Goal: Communication & Community: Answer question/provide support

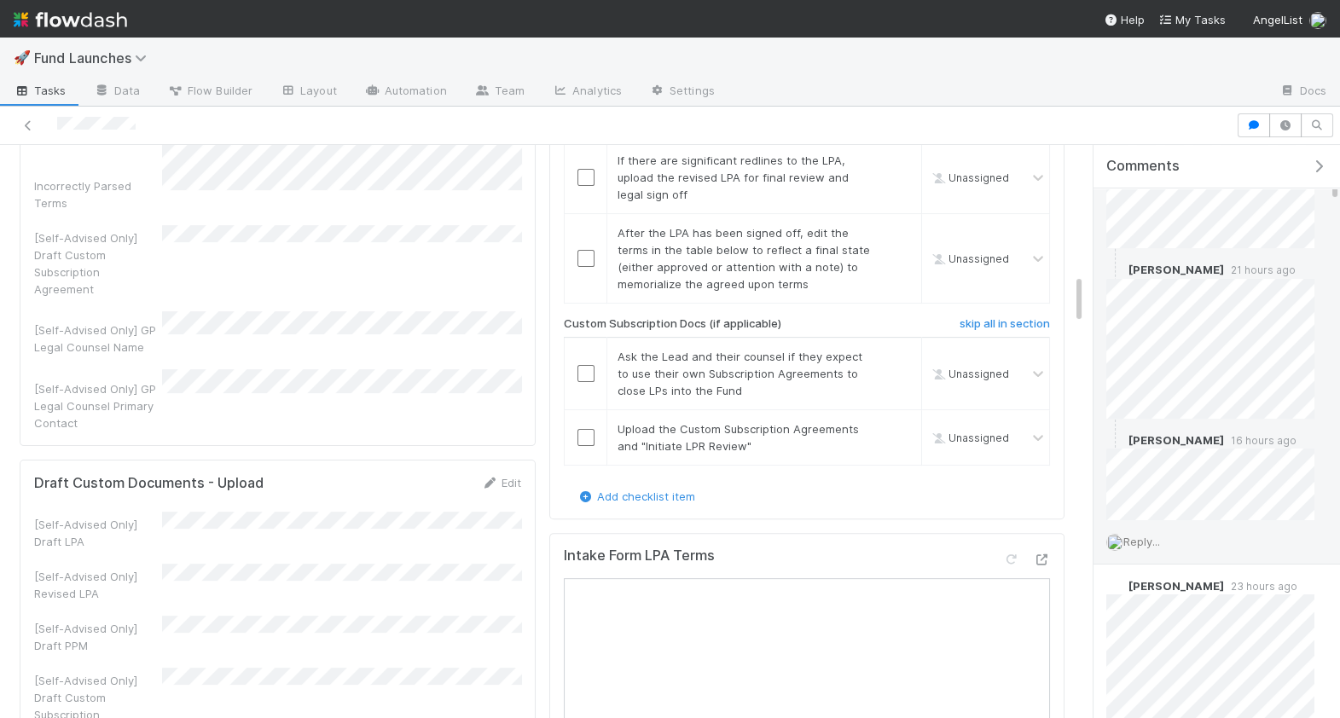
scroll to position [445, 0]
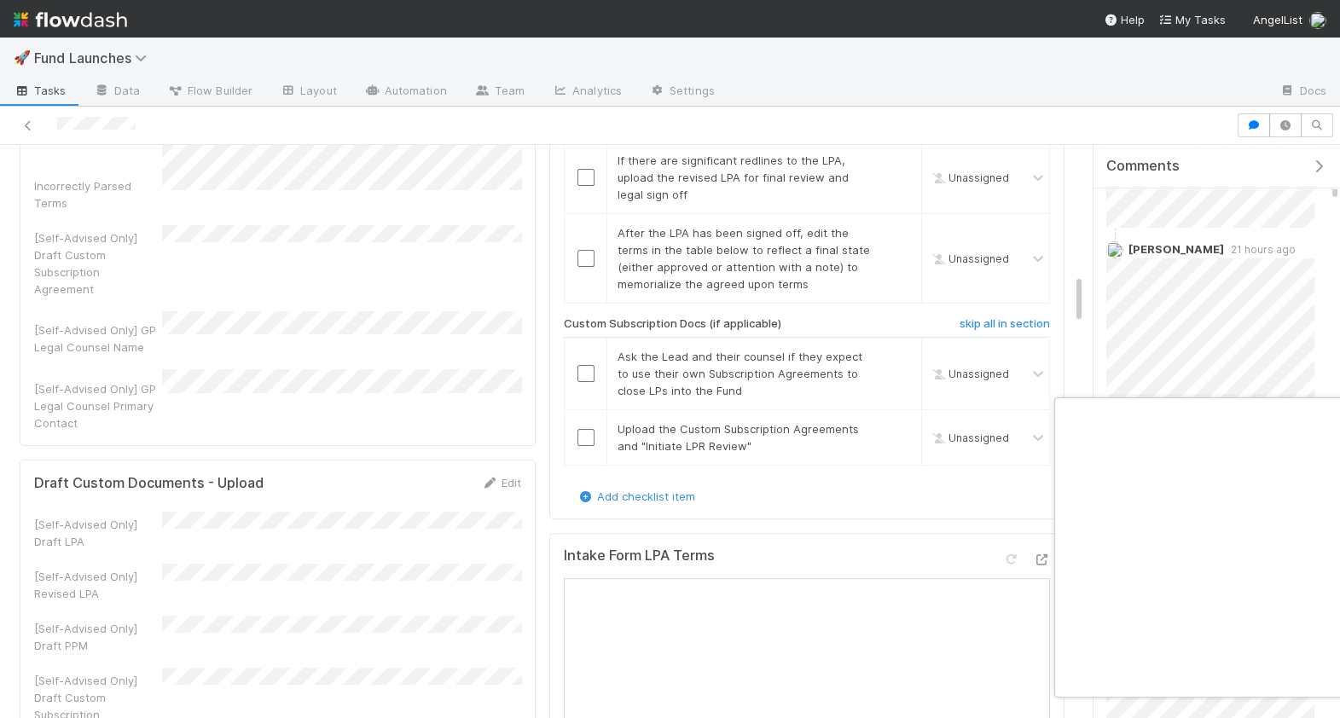
click at [1159, 368] on div at bounding box center [670, 359] width 1340 height 718
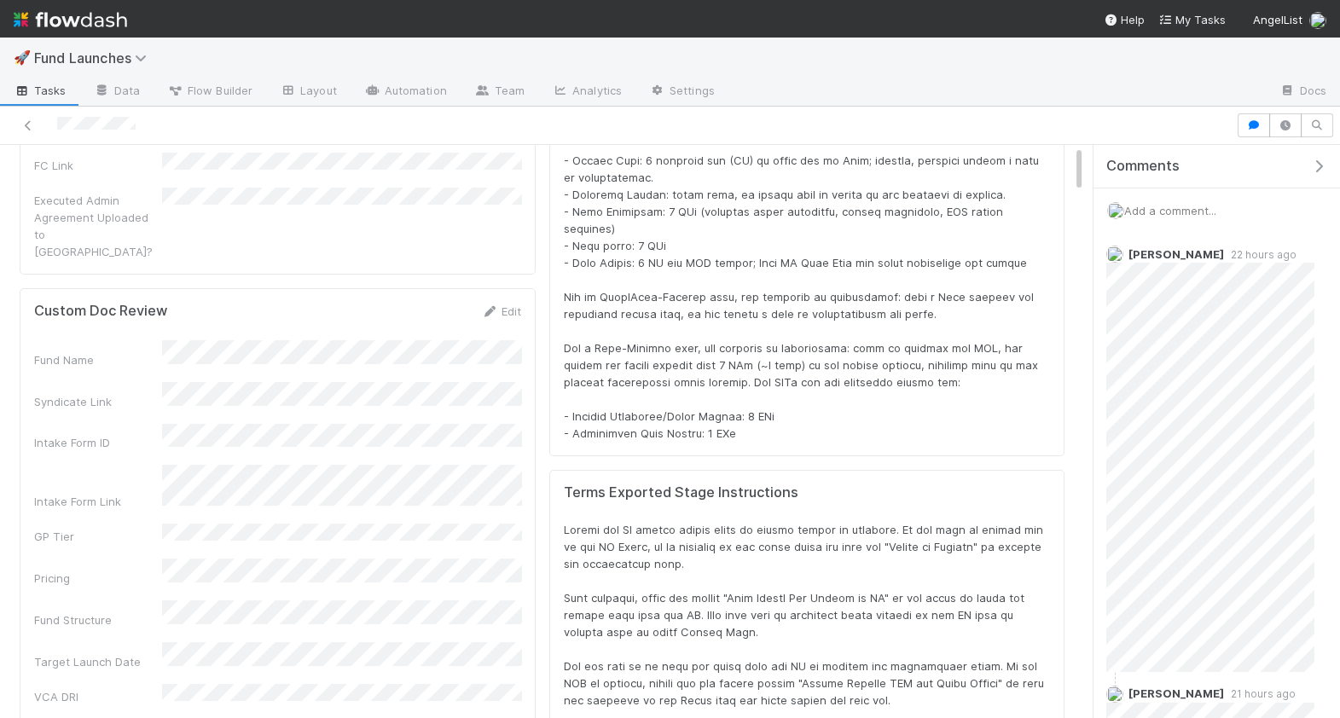
scroll to position [0, 0]
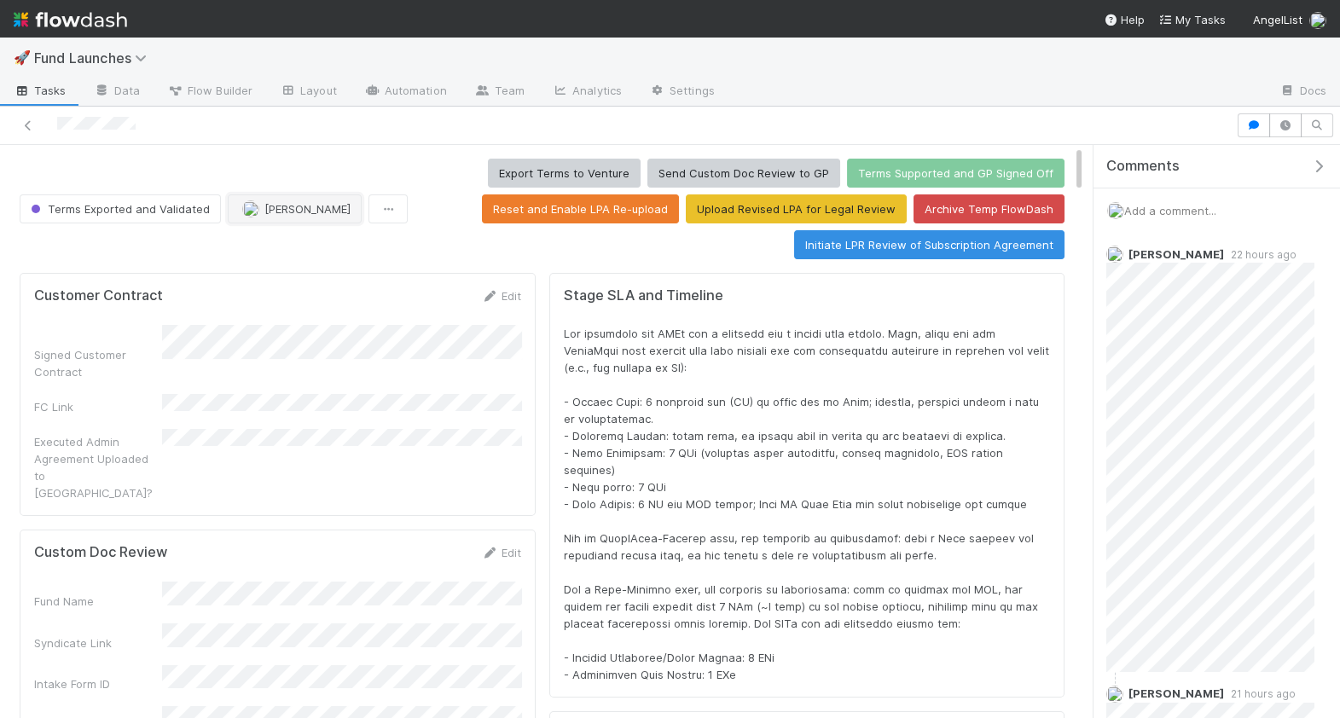
click at [242, 206] on img "button" at bounding box center [250, 208] width 17 height 17
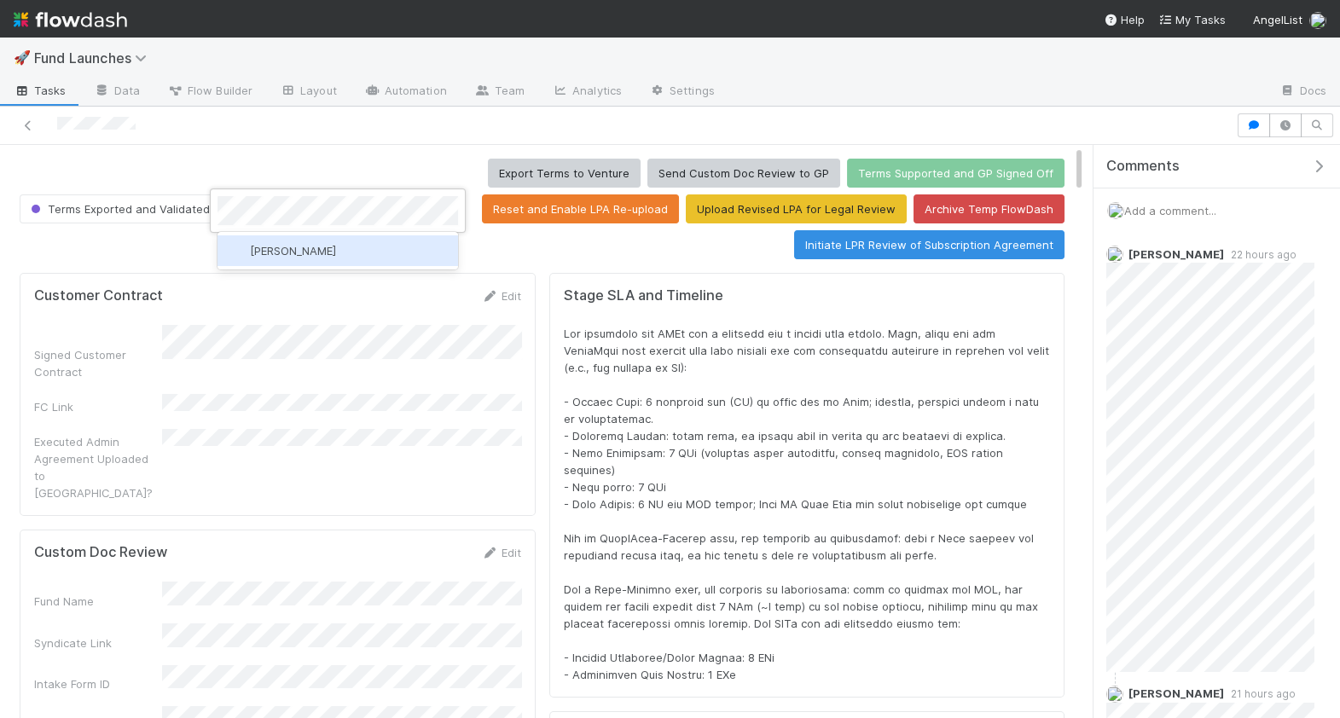
click at [307, 241] on div "[PERSON_NAME]" at bounding box center [338, 250] width 241 height 31
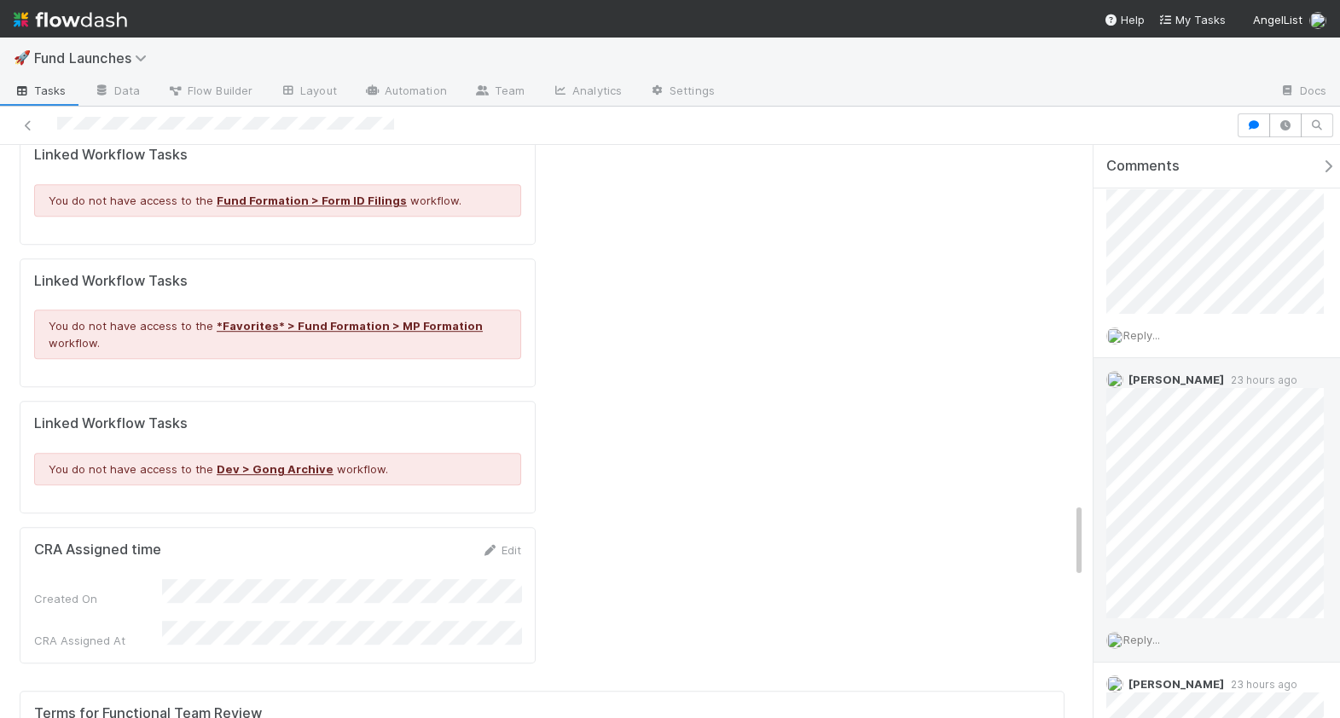
scroll to position [120, 0]
click at [1145, 622] on span "Reply..." at bounding box center [1142, 626] width 37 height 14
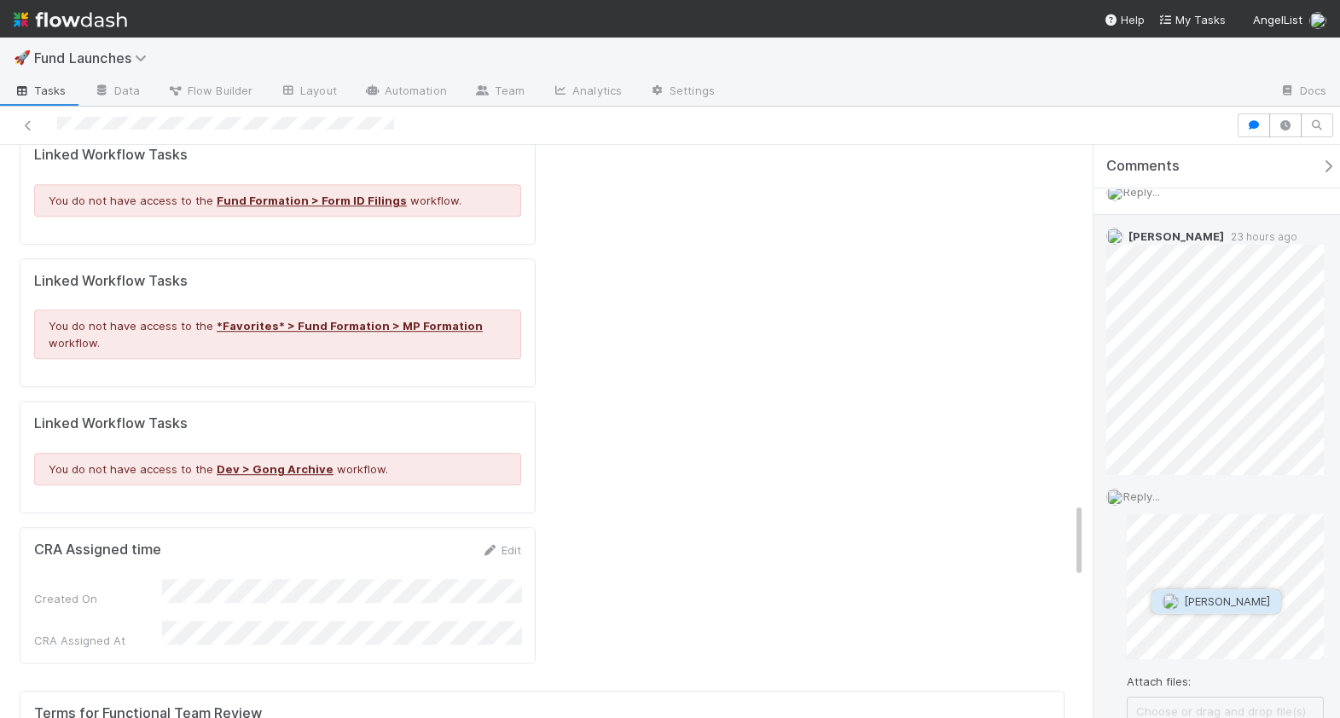
scroll to position [254, 0]
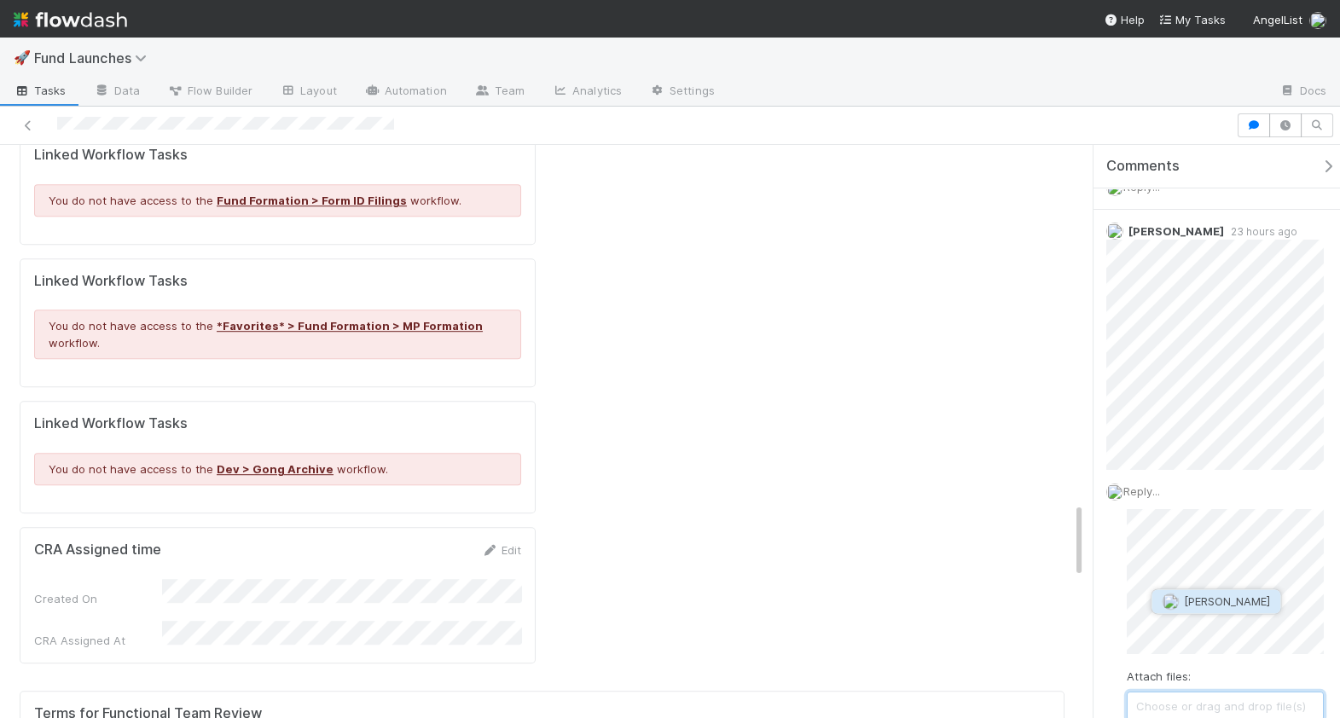
click at [1242, 601] on span "[PERSON_NAME]" at bounding box center [1227, 602] width 86 height 14
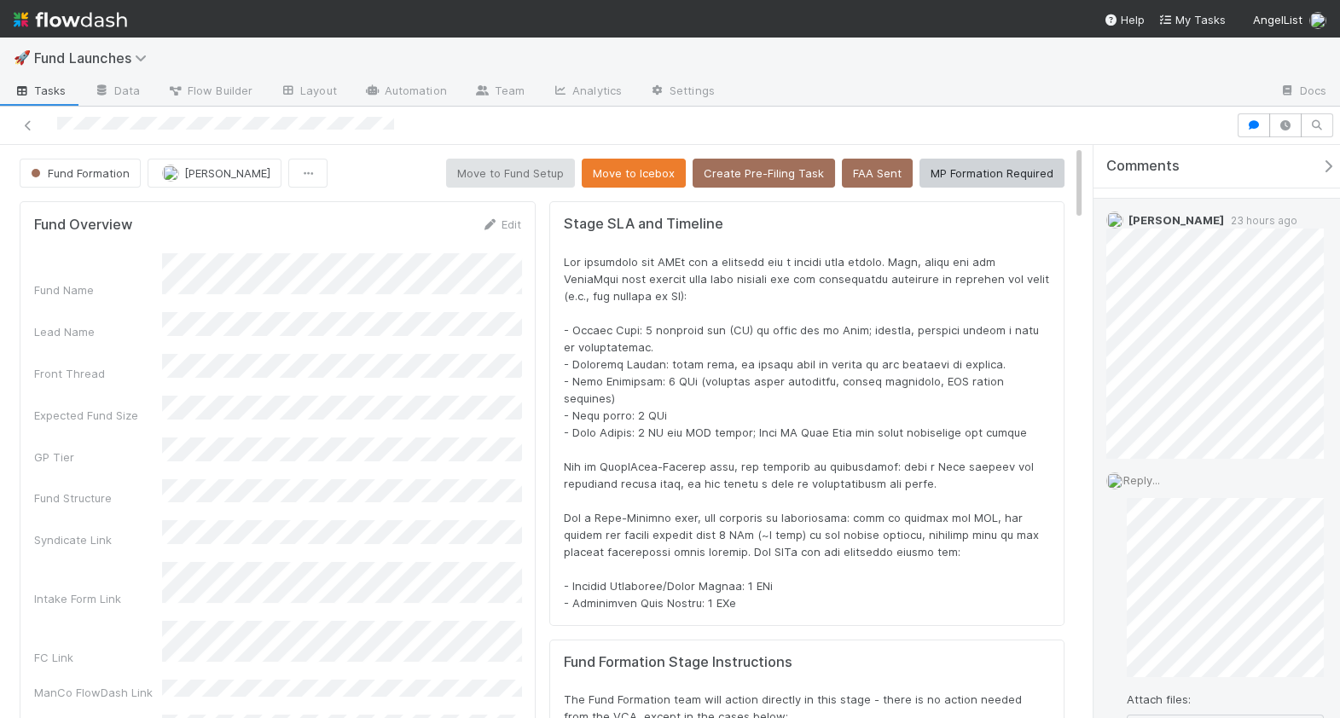
scroll to position [277, 0]
click at [1264, 447] on div "Reply... Attach files: Choose or drag and drop file(s) Add Reply" at bounding box center [1215, 685] width 243 height 477
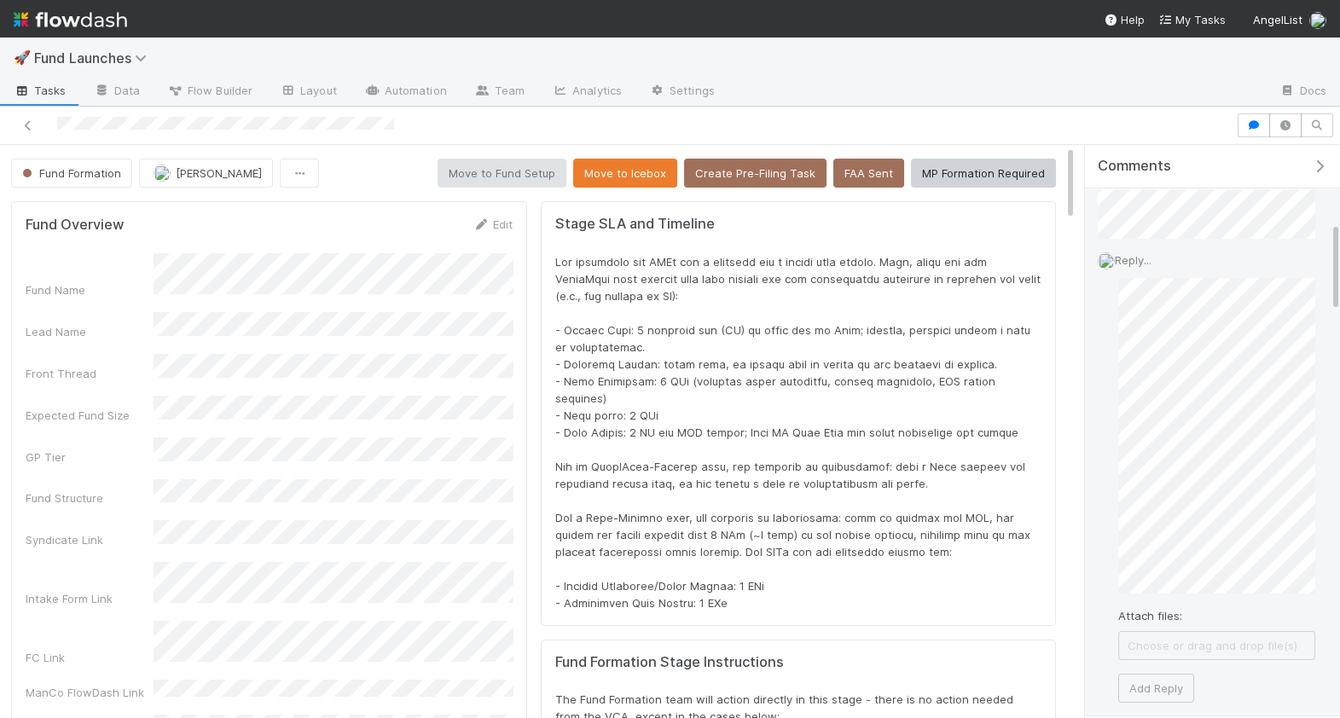
click at [1340, 664] on div "Sarah Zheng 23 hours ago Reply... Attach files: Choose or drag and drop file(s)…" at bounding box center [1213, 348] width 256 height 739
click at [1166, 590] on button "Add Reply" at bounding box center [1157, 603] width 76 height 29
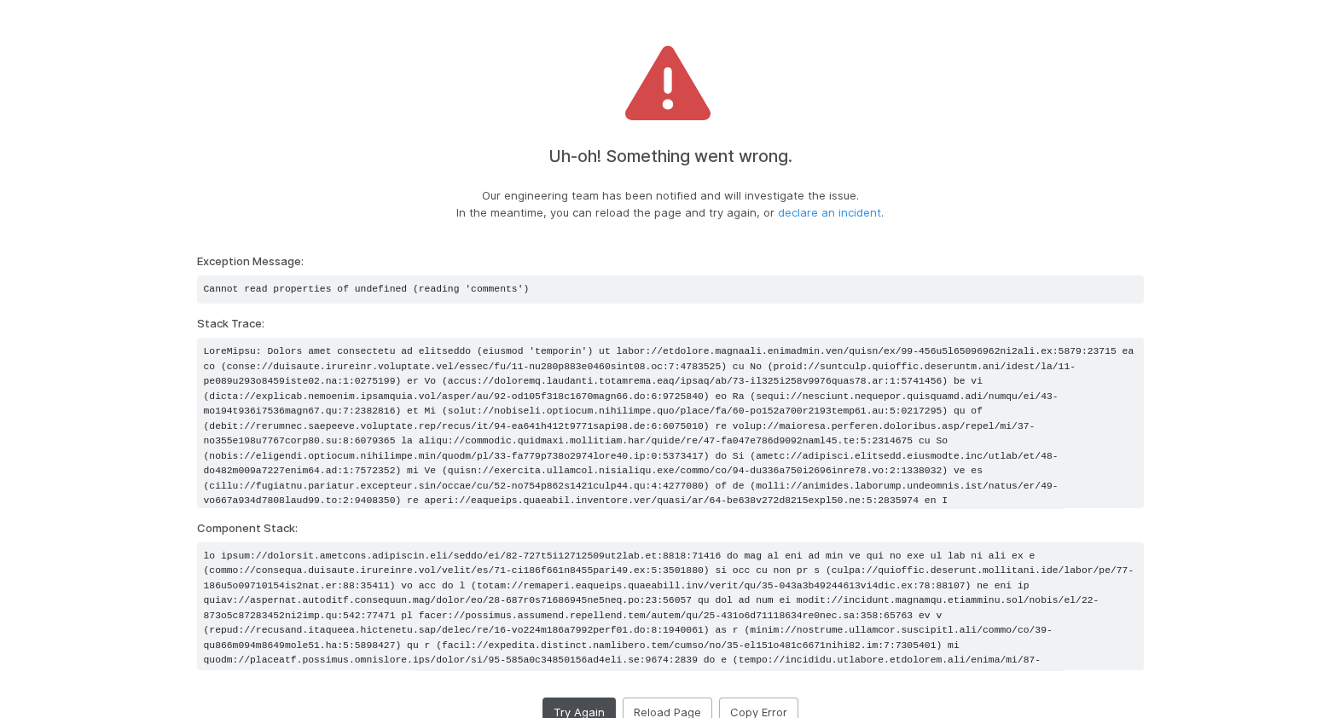
scroll to position [21, 0]
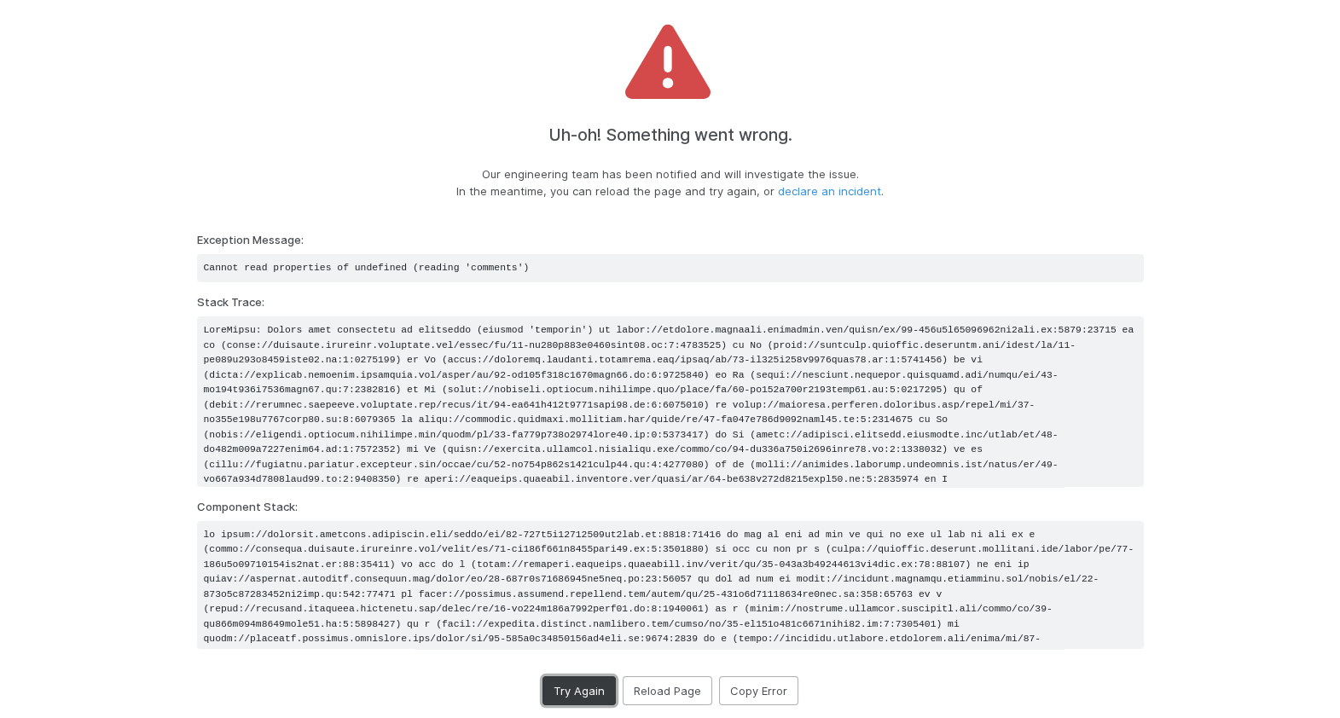
click at [566, 682] on button "Try Again" at bounding box center [579, 691] width 73 height 29
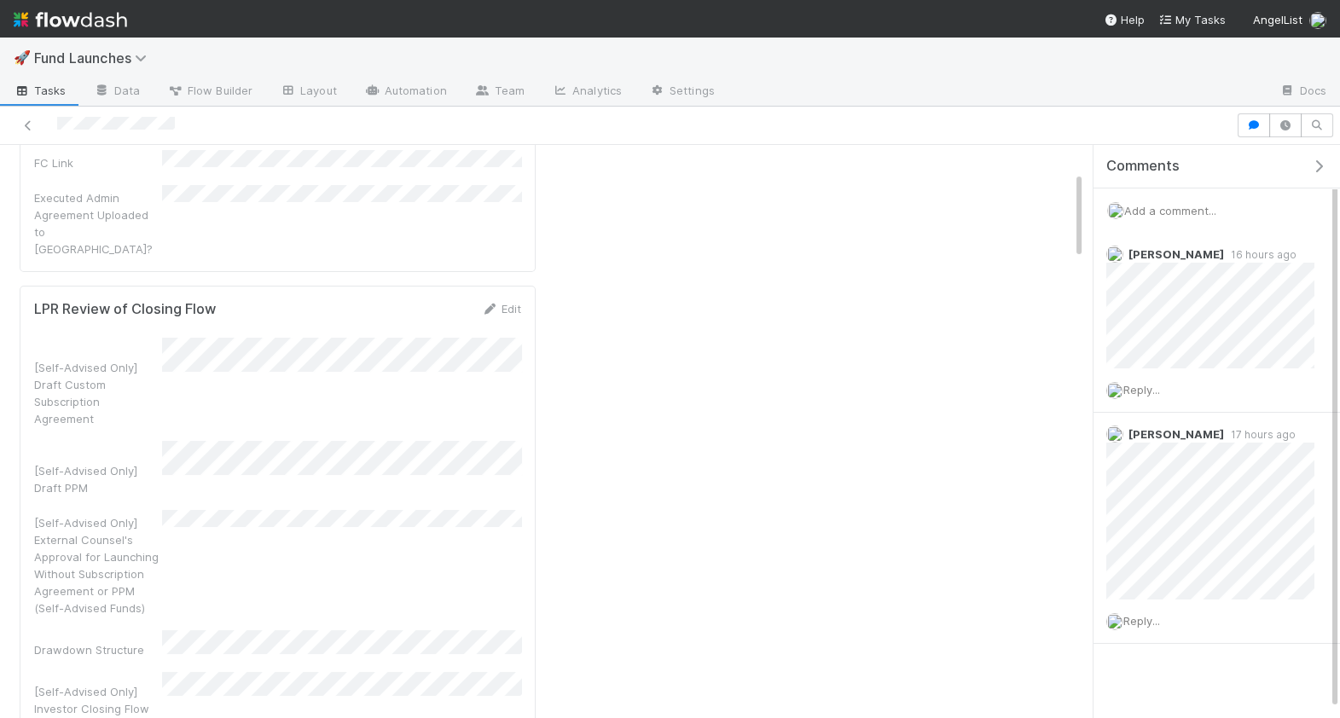
scroll to position [163, 0]
click at [508, 310] on div "Edit" at bounding box center [501, 318] width 40 height 17
click at [508, 311] on link "Edit" at bounding box center [501, 318] width 40 height 14
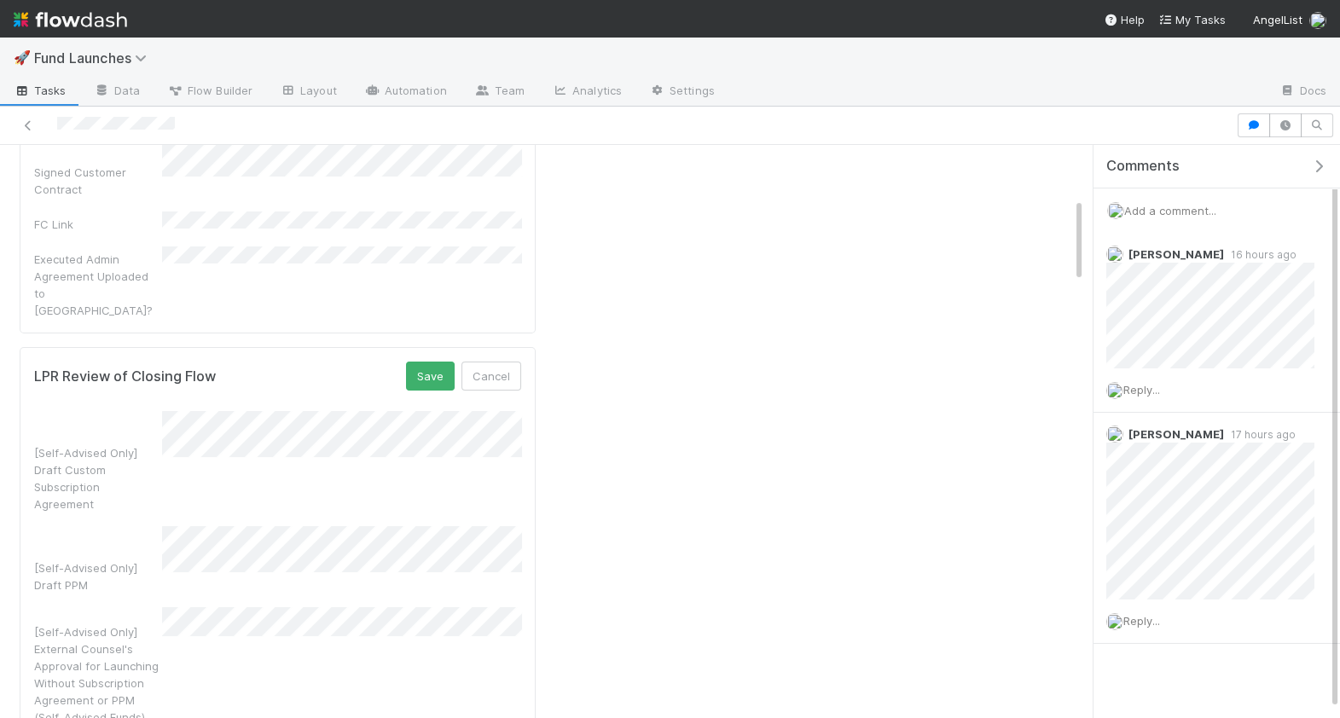
scroll to position [0, 0]
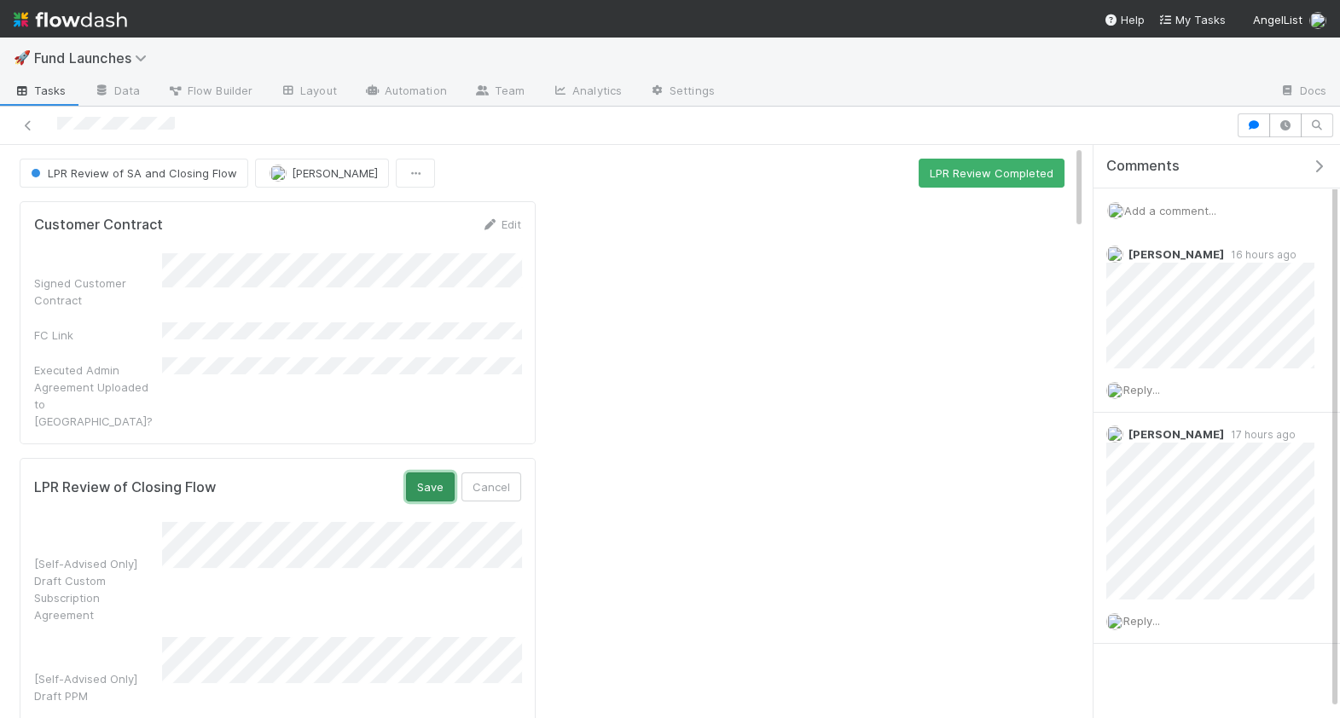
click at [425, 473] on button "Save" at bounding box center [430, 487] width 49 height 29
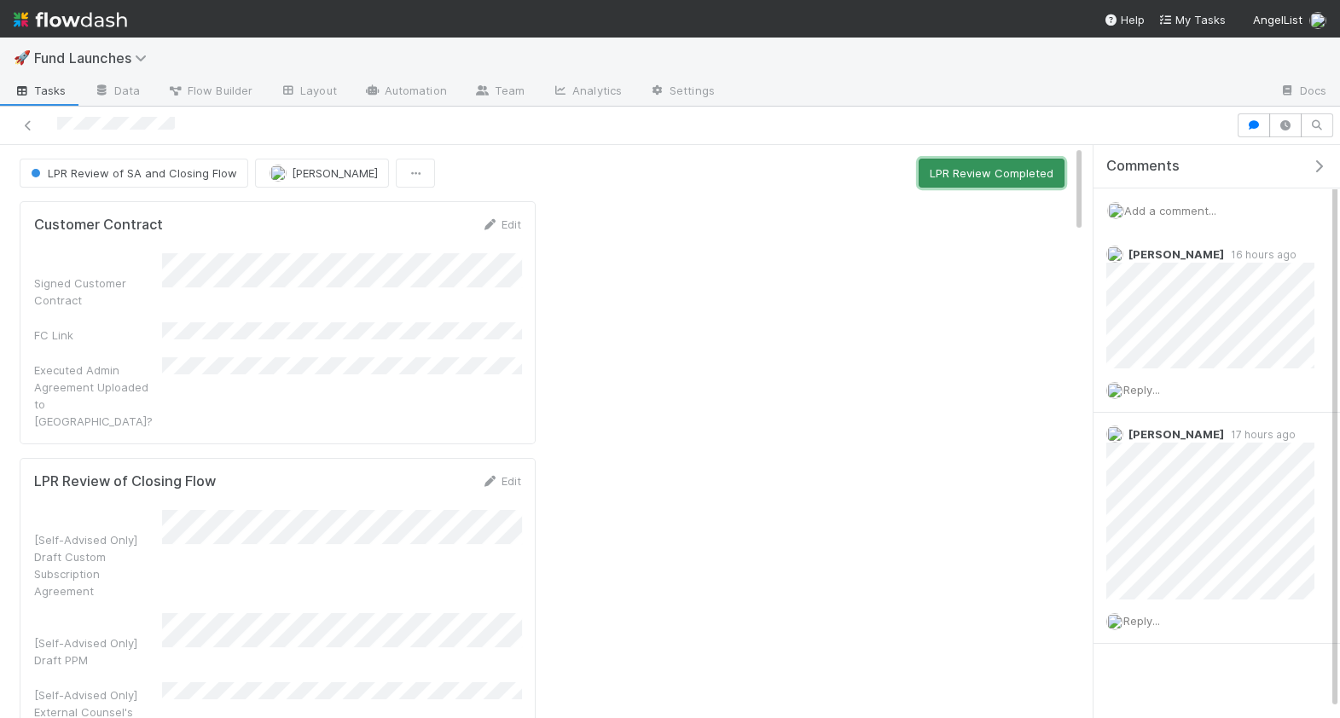
click at [937, 165] on button "LPR Review Completed" at bounding box center [992, 173] width 146 height 29
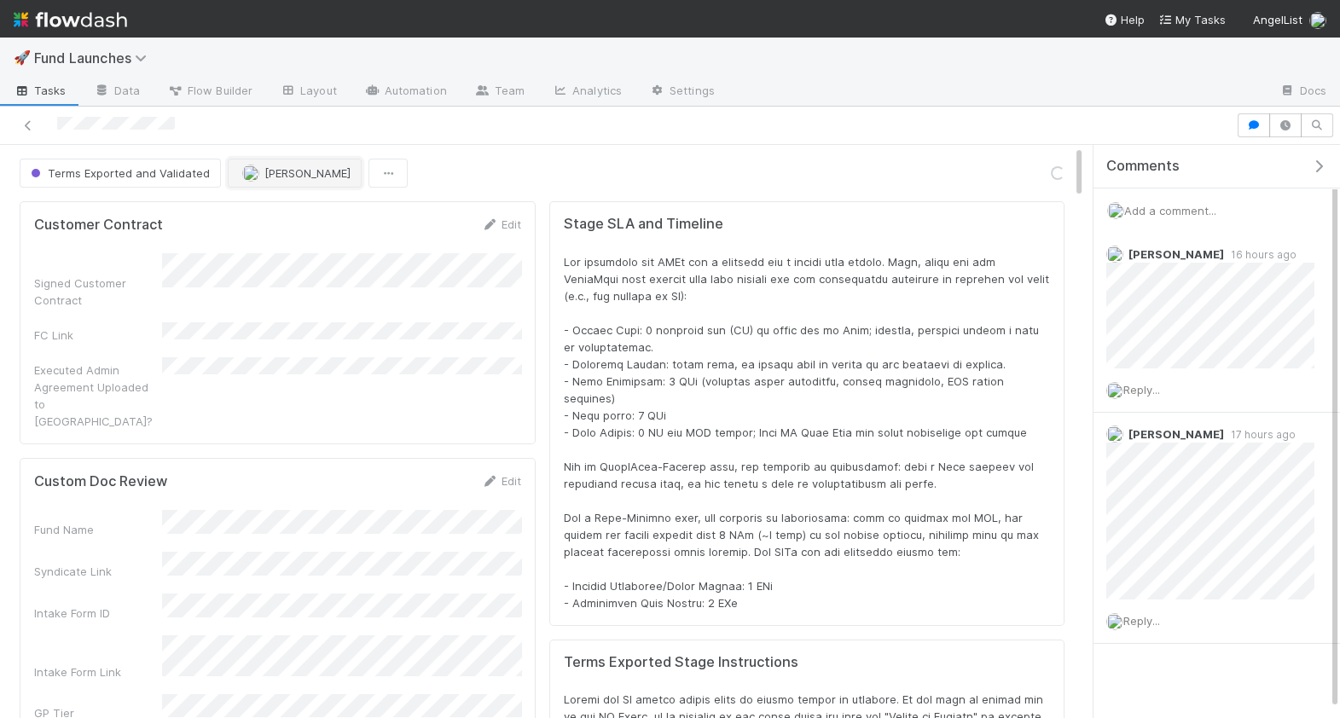
click at [288, 161] on button "[PERSON_NAME]" at bounding box center [295, 173] width 134 height 29
click at [247, 177] on img "button" at bounding box center [250, 173] width 17 height 17
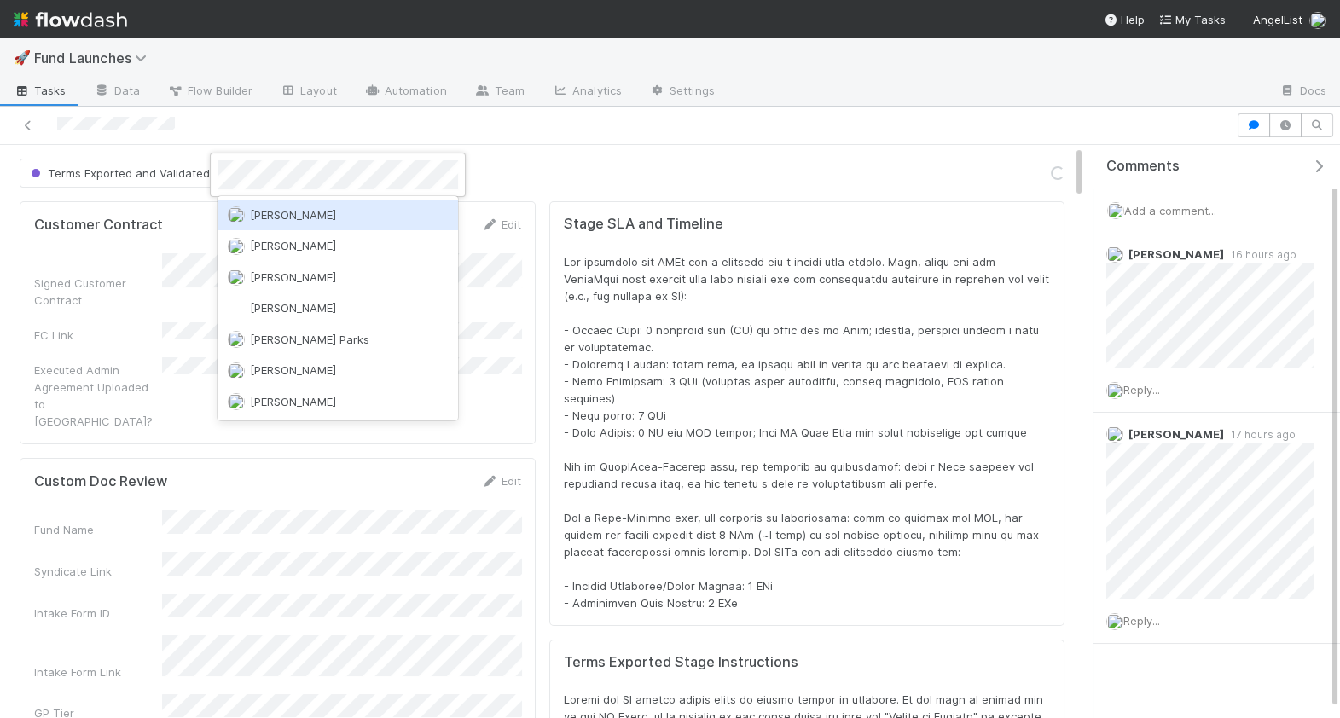
click at [330, 219] on span "[PERSON_NAME]" at bounding box center [293, 215] width 86 height 14
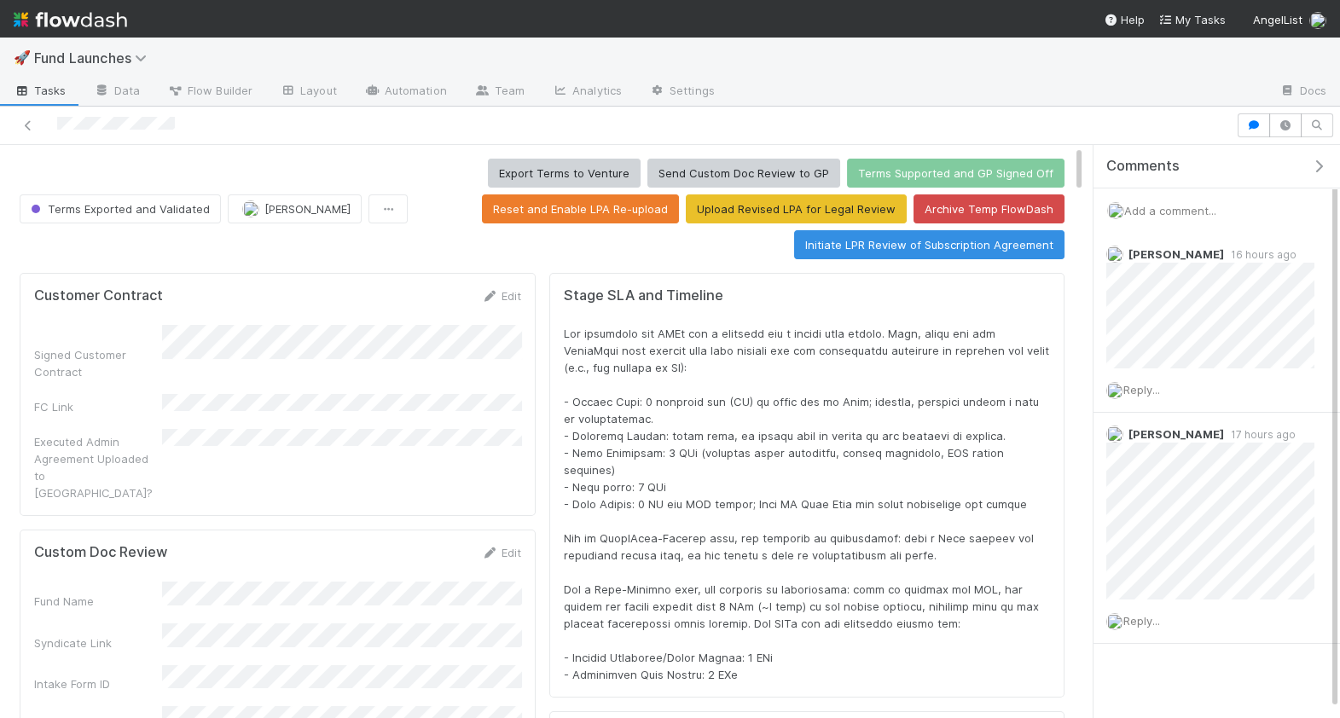
scroll to position [1, 0]
click at [276, 202] on span "[PERSON_NAME]" at bounding box center [307, 209] width 86 height 14
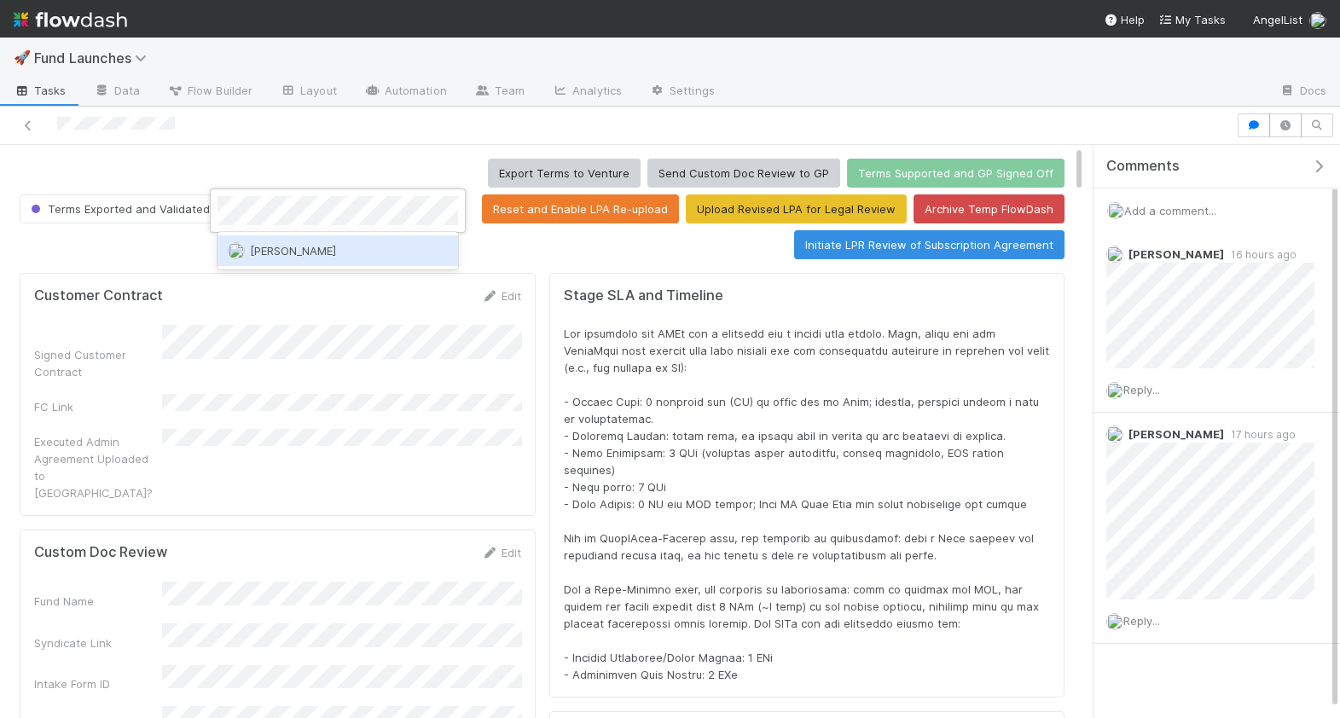
click at [323, 259] on div "[PERSON_NAME]" at bounding box center [338, 250] width 241 height 31
click at [314, 160] on div at bounding box center [670, 359] width 1340 height 718
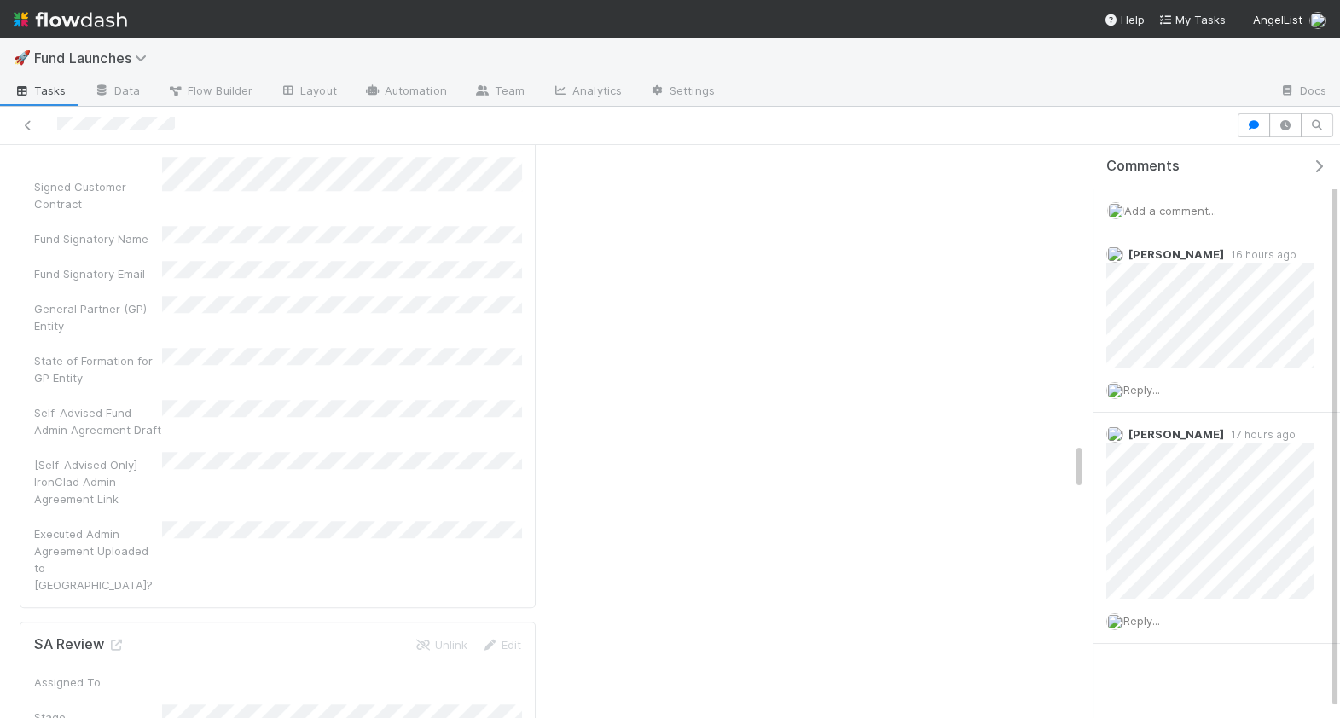
scroll to position [3807, 0]
